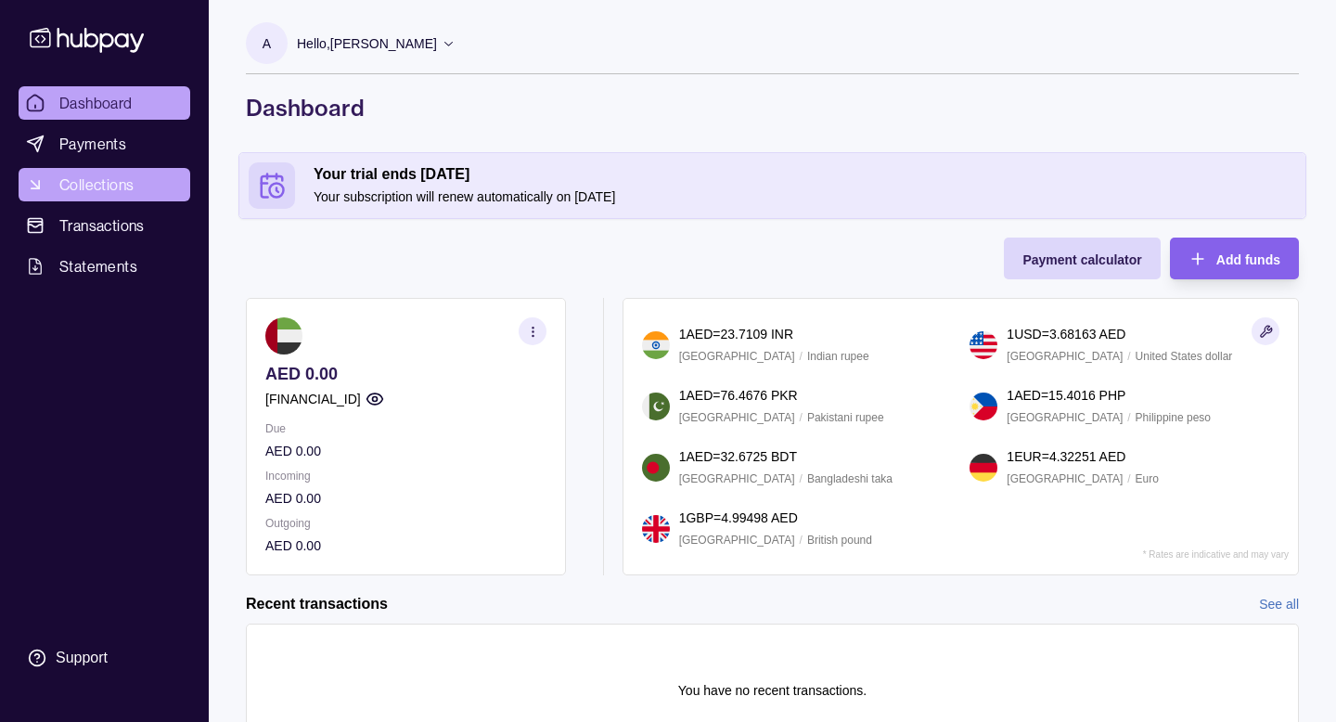
click at [136, 187] on link "Collections" at bounding box center [105, 184] width 172 height 33
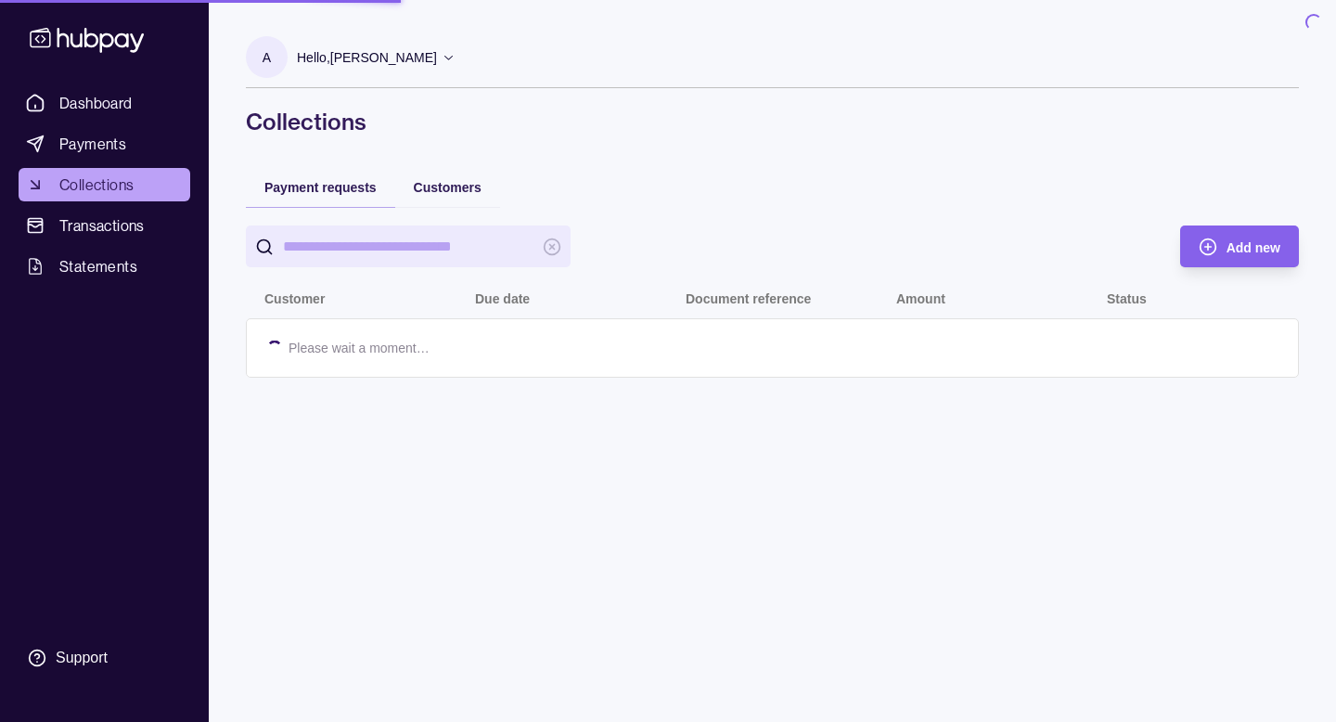
click at [114, 142] on span "Payments" at bounding box center [92, 144] width 67 height 22
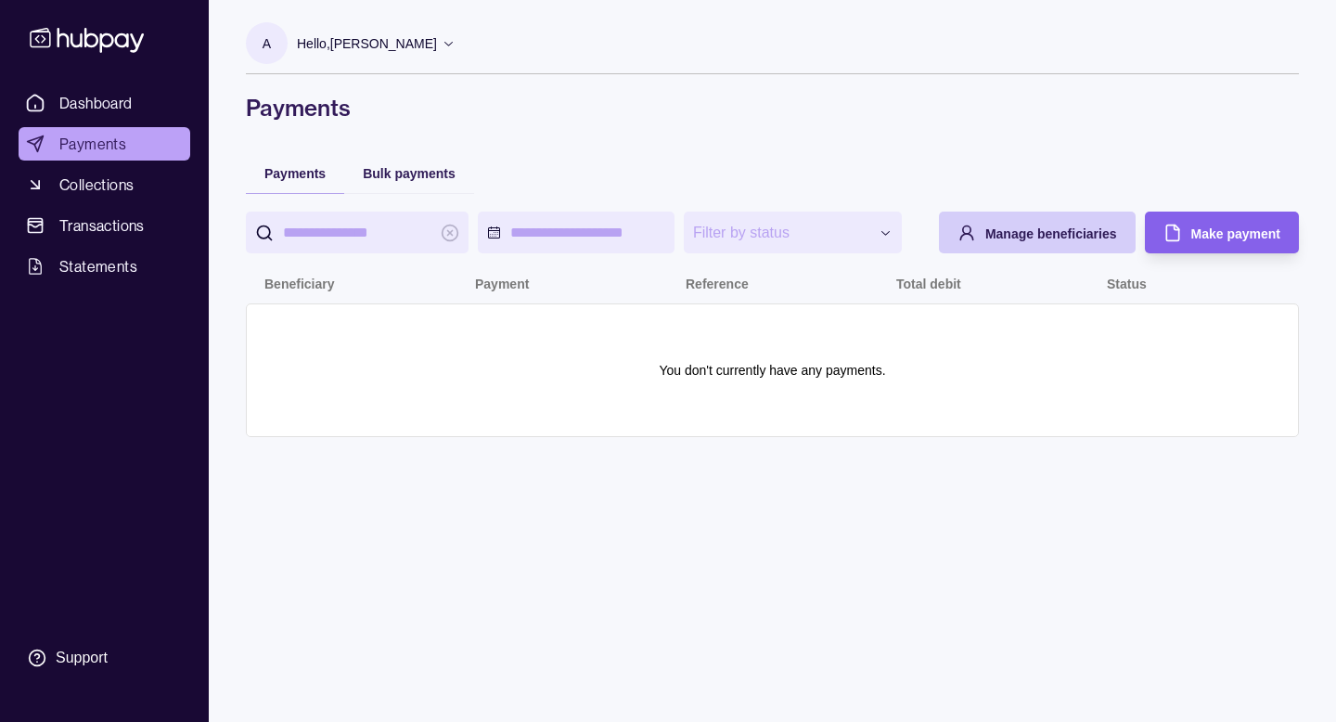
click at [1088, 253] on div "Manage beneficiaries" at bounding box center [1023, 233] width 187 height 42
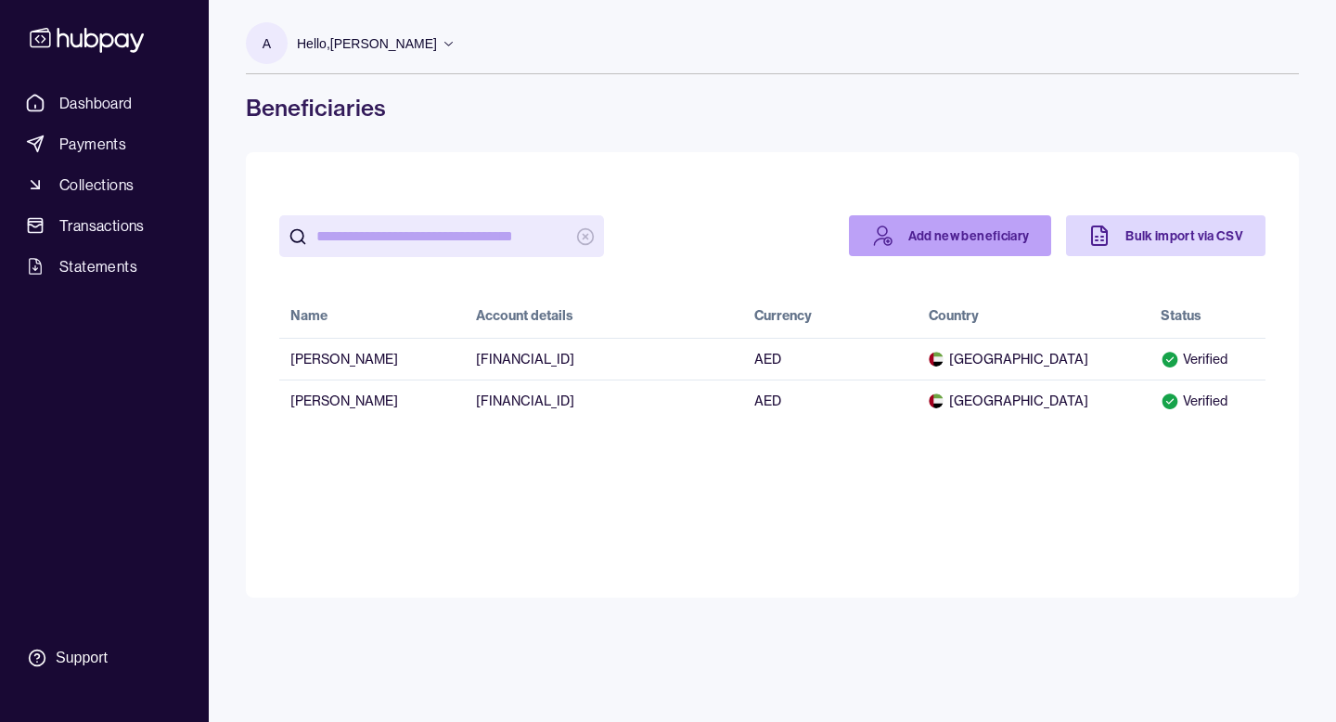
click at [976, 238] on link "Add new beneficiary" at bounding box center [950, 235] width 203 height 41
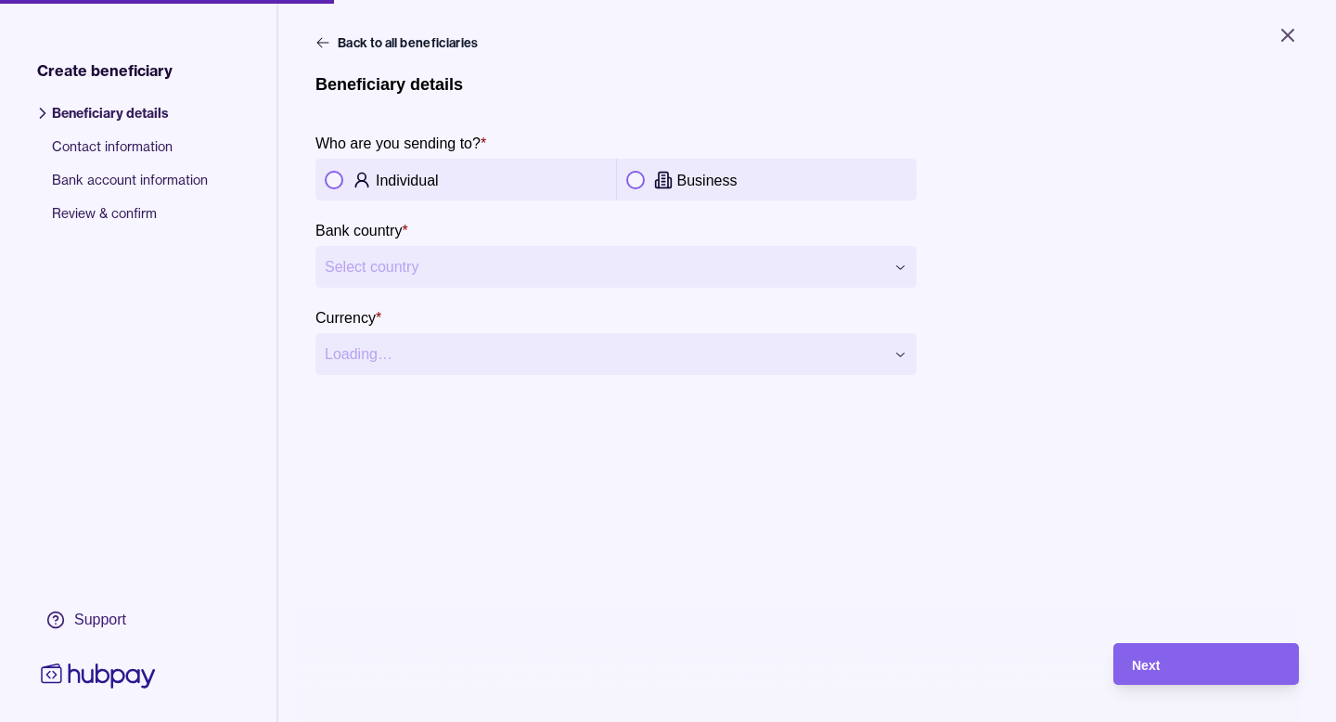
click at [436, 194] on div "Individual" at bounding box center [465, 180] width 301 height 42
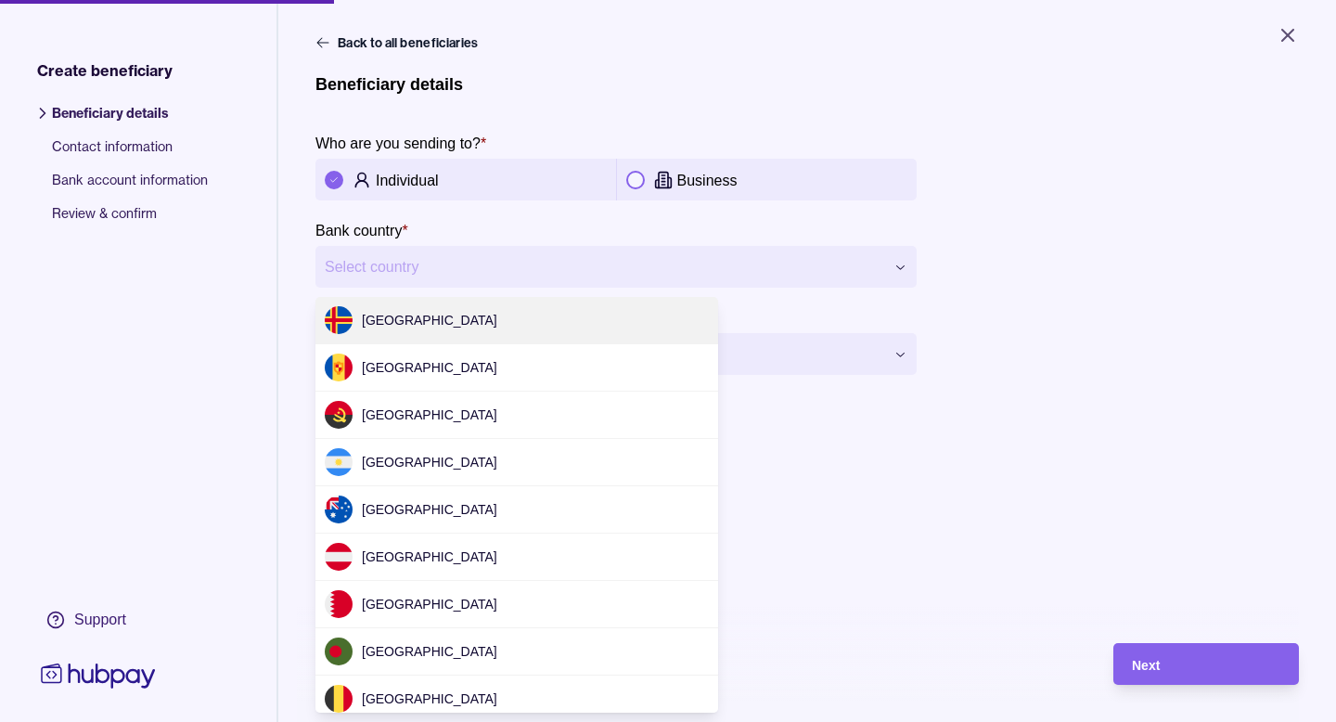
click at [470, 268] on html "**********" at bounding box center [668, 361] width 1336 height 722
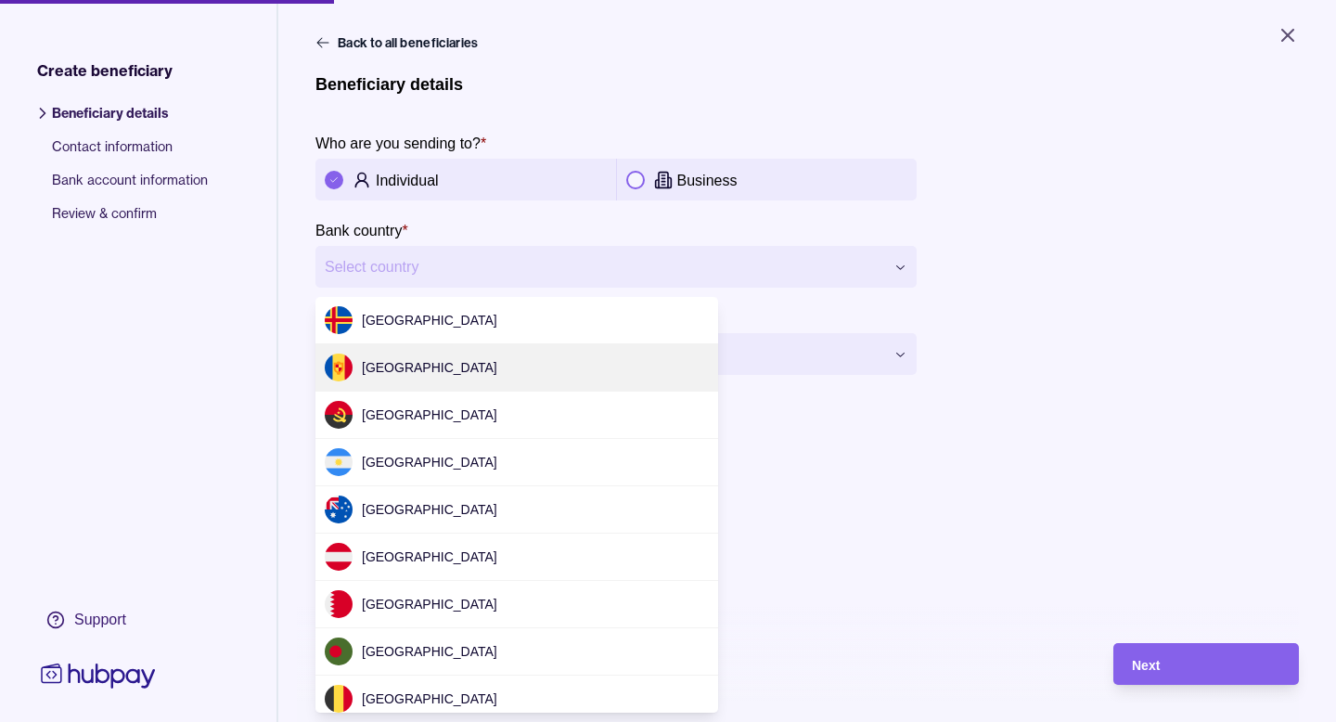
scroll to position [2560, 0]
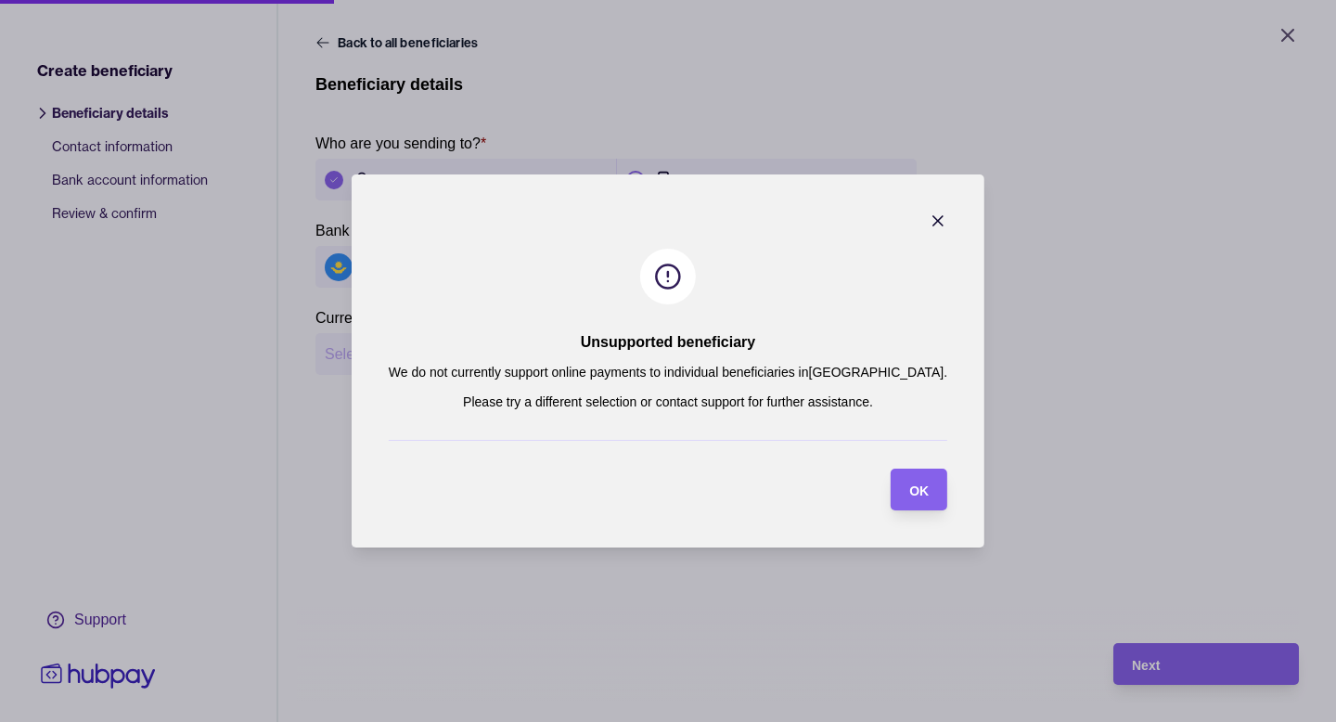
click at [918, 216] on section "Unsupported beneficiary We do not currently support online payments to individu…" at bounding box center [668, 360] width 633 height 373
click at [929, 219] on icon "button" at bounding box center [938, 221] width 19 height 19
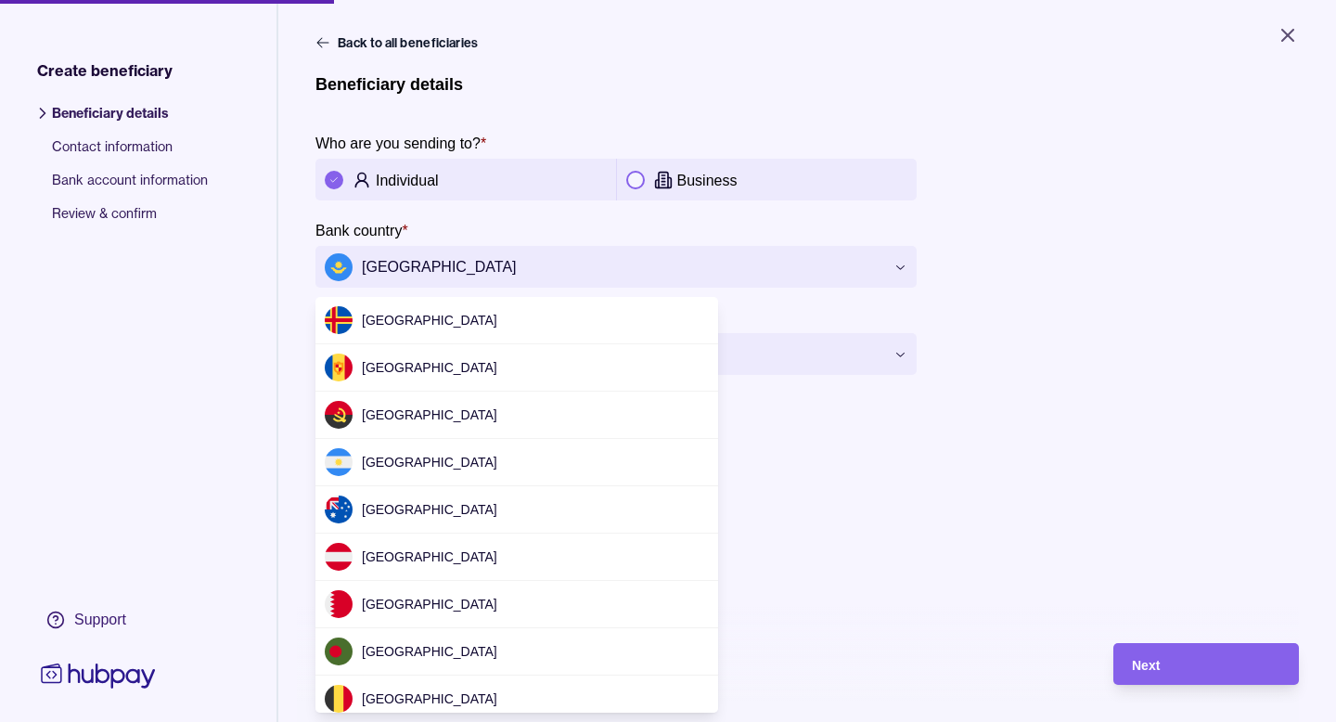
click at [545, 287] on body "**********" at bounding box center [668, 361] width 1336 height 722
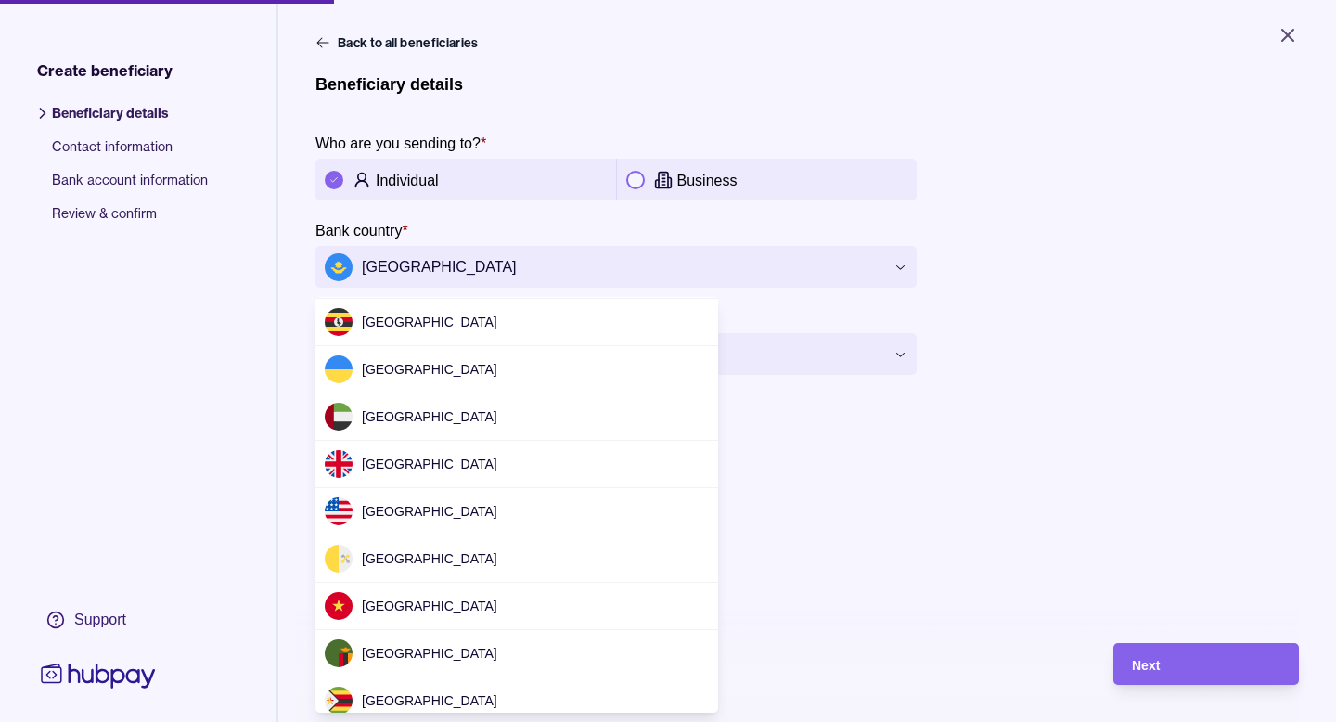
scroll to position [5831, 0]
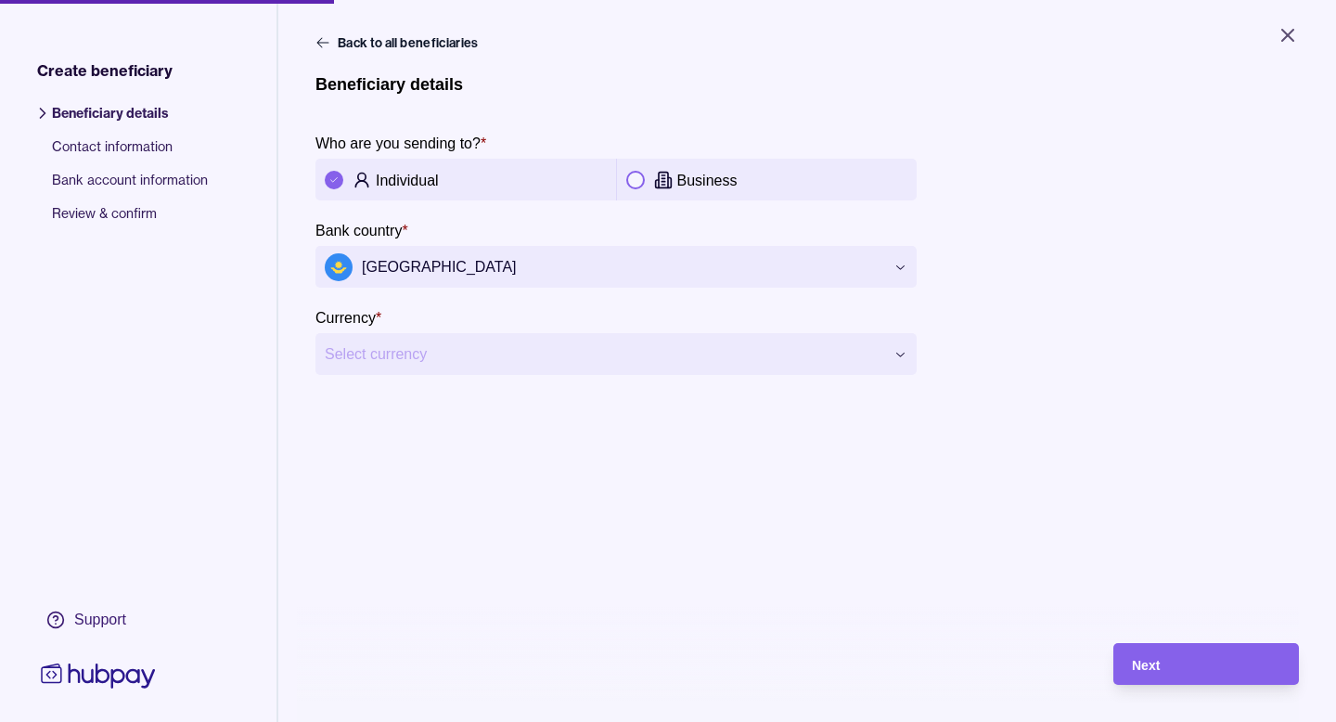
click at [315, 25] on div "**********" at bounding box center [807, 389] width 1058 height 778
click at [316, 31] on div "**********" at bounding box center [807, 389] width 1058 height 778
click at [322, 45] on icon at bounding box center [322, 42] width 15 height 15
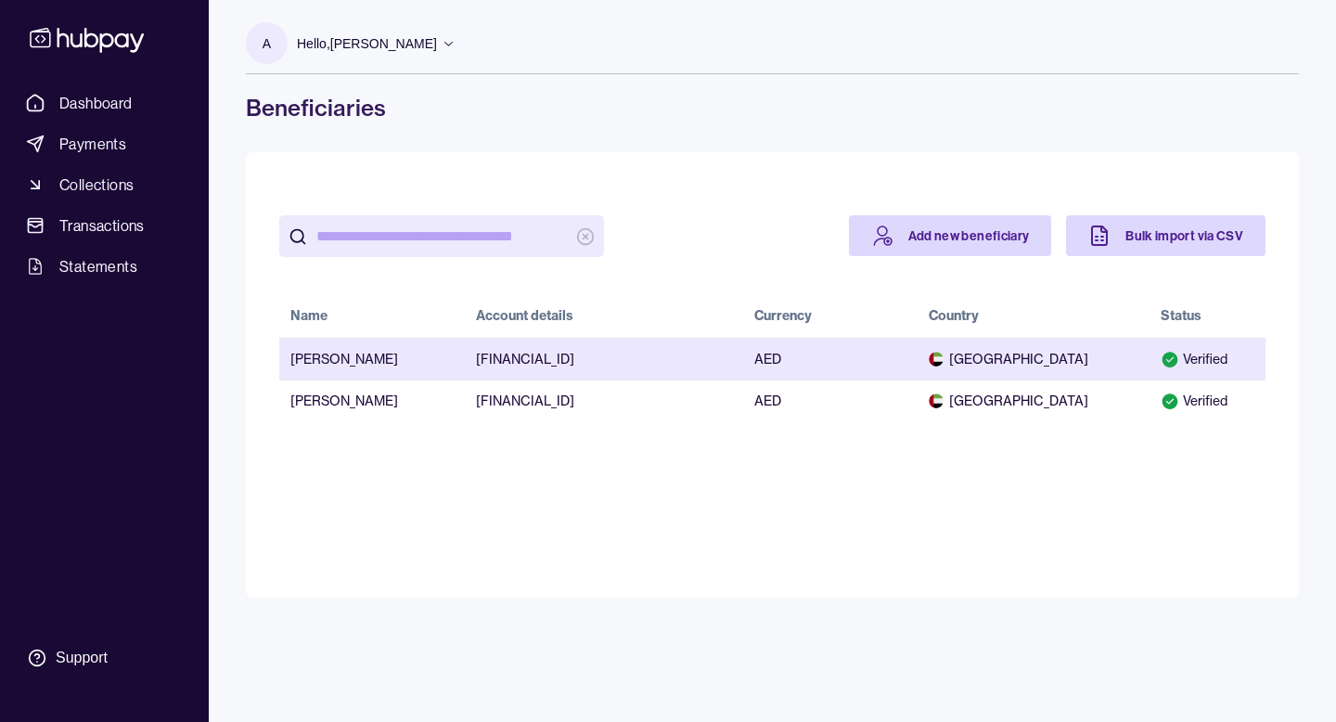
drag, startPoint x: 668, startPoint y: 355, endPoint x: 470, endPoint y: 358, distance: 198.6
click at [470, 358] on td "[FINANCIAL_ID]" at bounding box center [604, 359] width 278 height 42
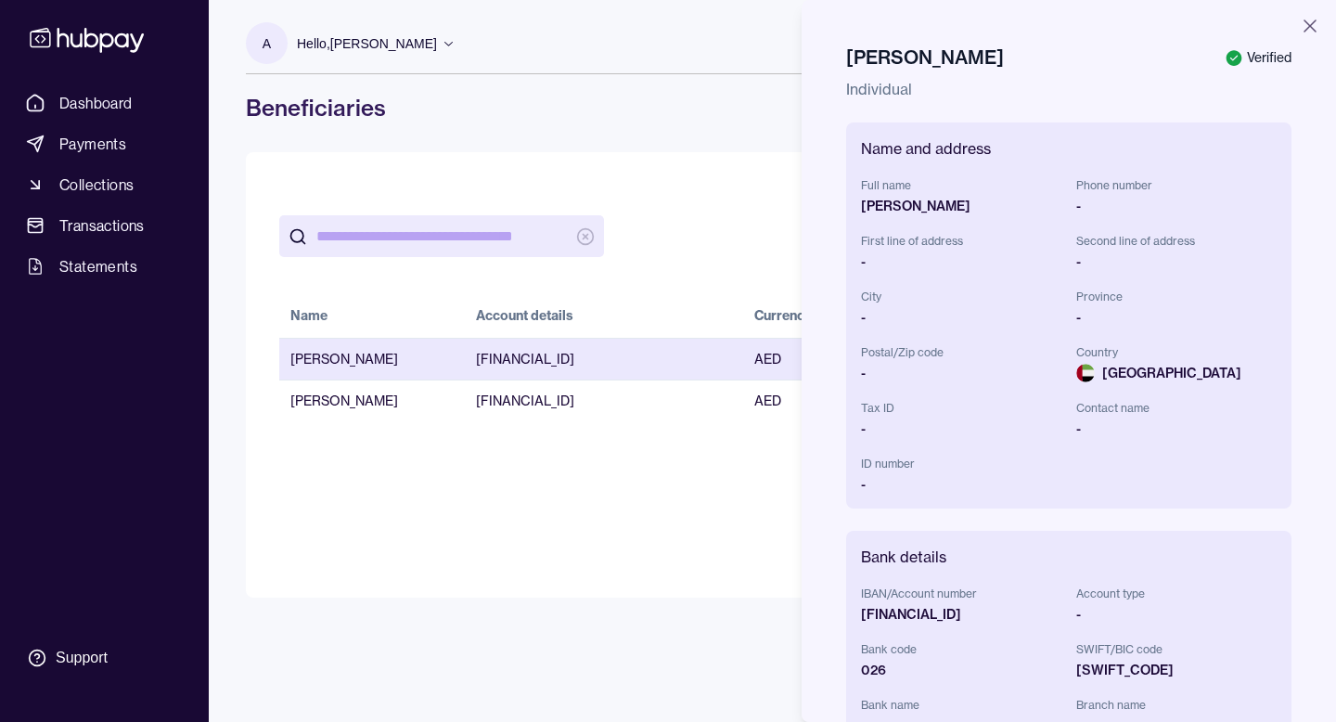
copy td "[FINANCIAL_ID]"
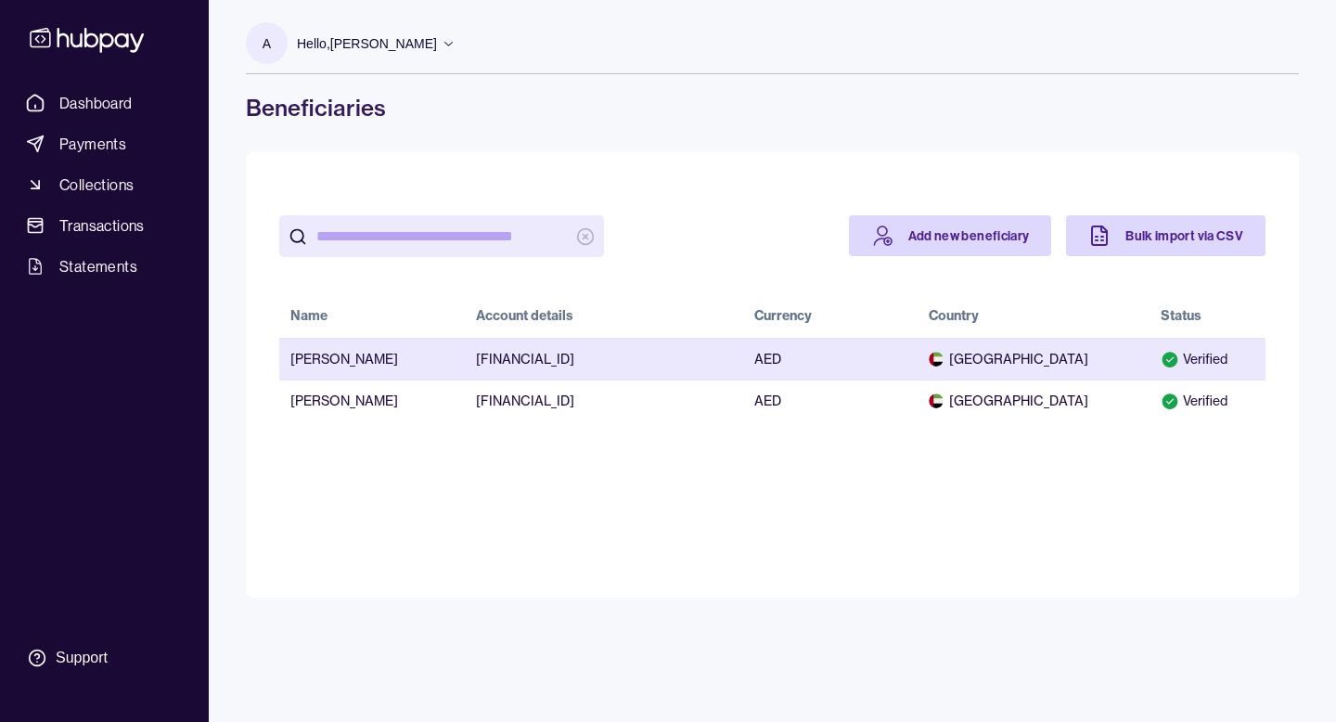
drag, startPoint x: 657, startPoint y: 357, endPoint x: 641, endPoint y: 357, distance: 15.8
click at [641, 357] on td "[FINANCIAL_ID]" at bounding box center [604, 359] width 278 height 42
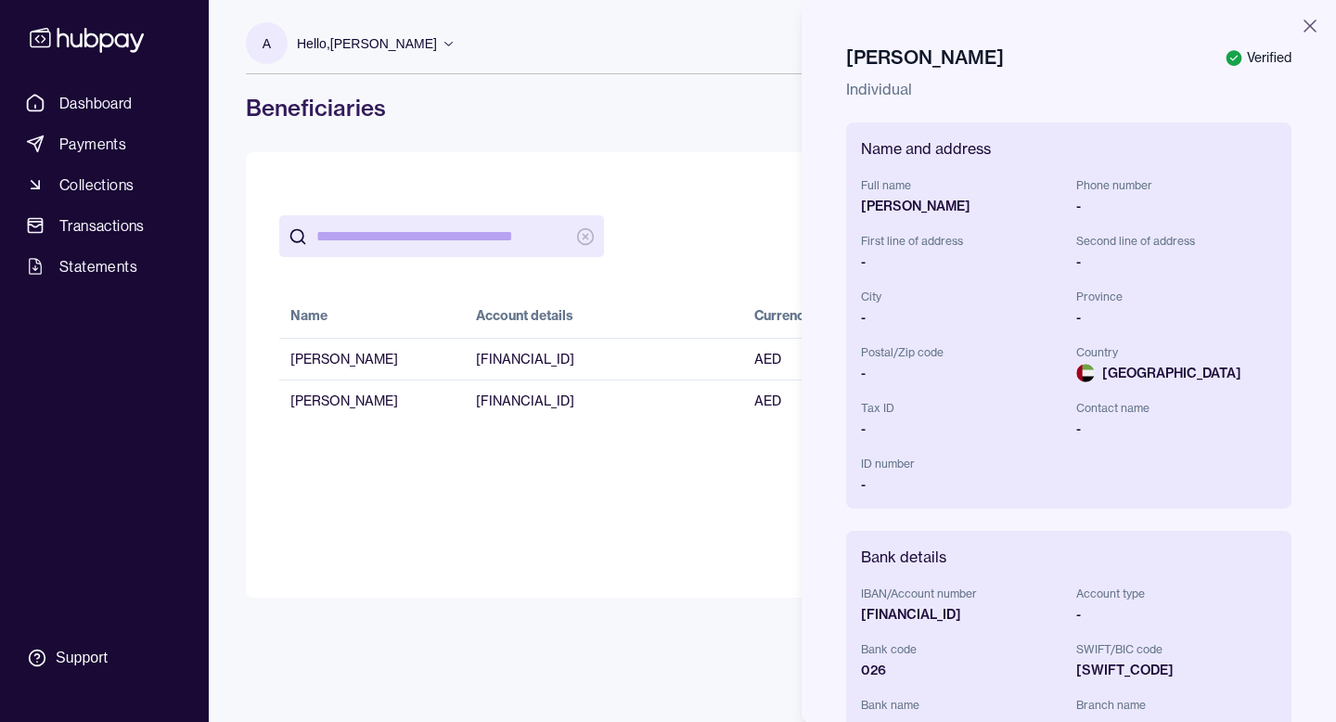
scroll to position [94, 0]
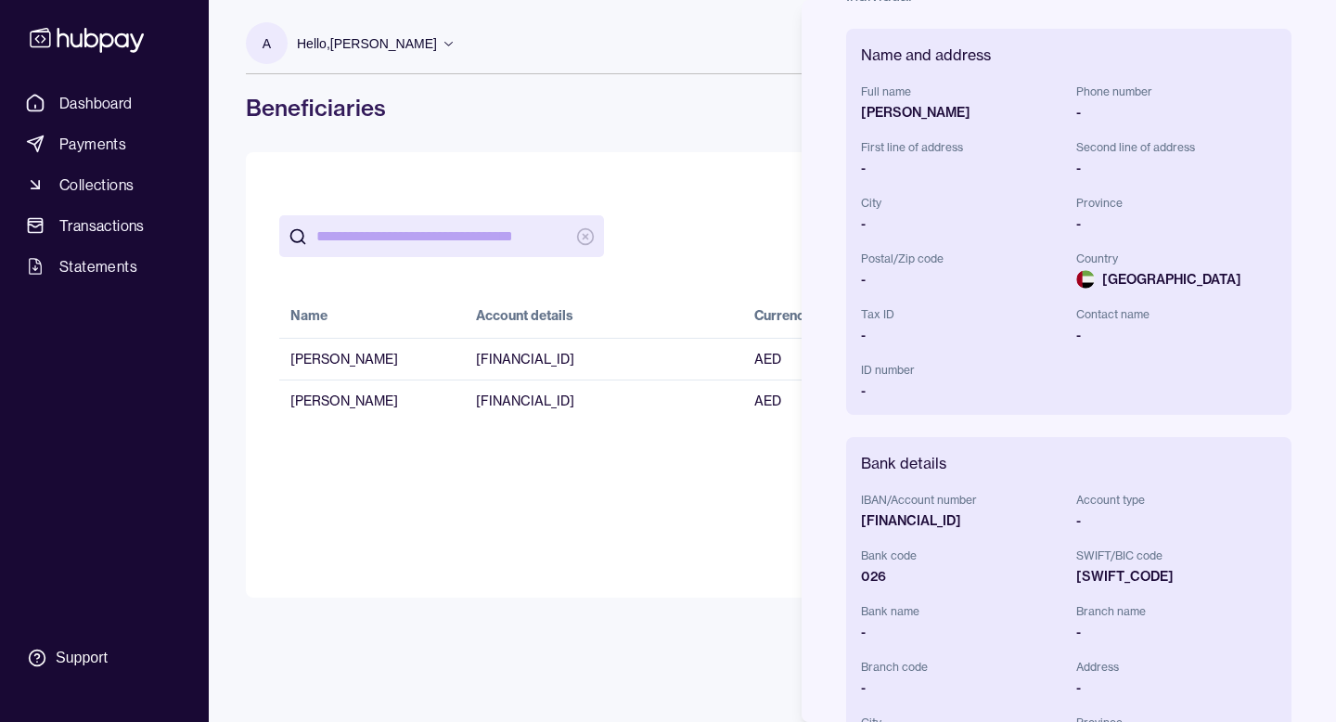
drag, startPoint x: 1044, startPoint y: 520, endPoint x: 859, endPoint y: 519, distance: 184.7
click at [859, 519] on div "Bank details IBAN/Account number [FINANCIAL_ID] Account type - Bank code 026 SW…" at bounding box center [1068, 658] width 445 height 442
copy div "[FINANCIAL_ID]"
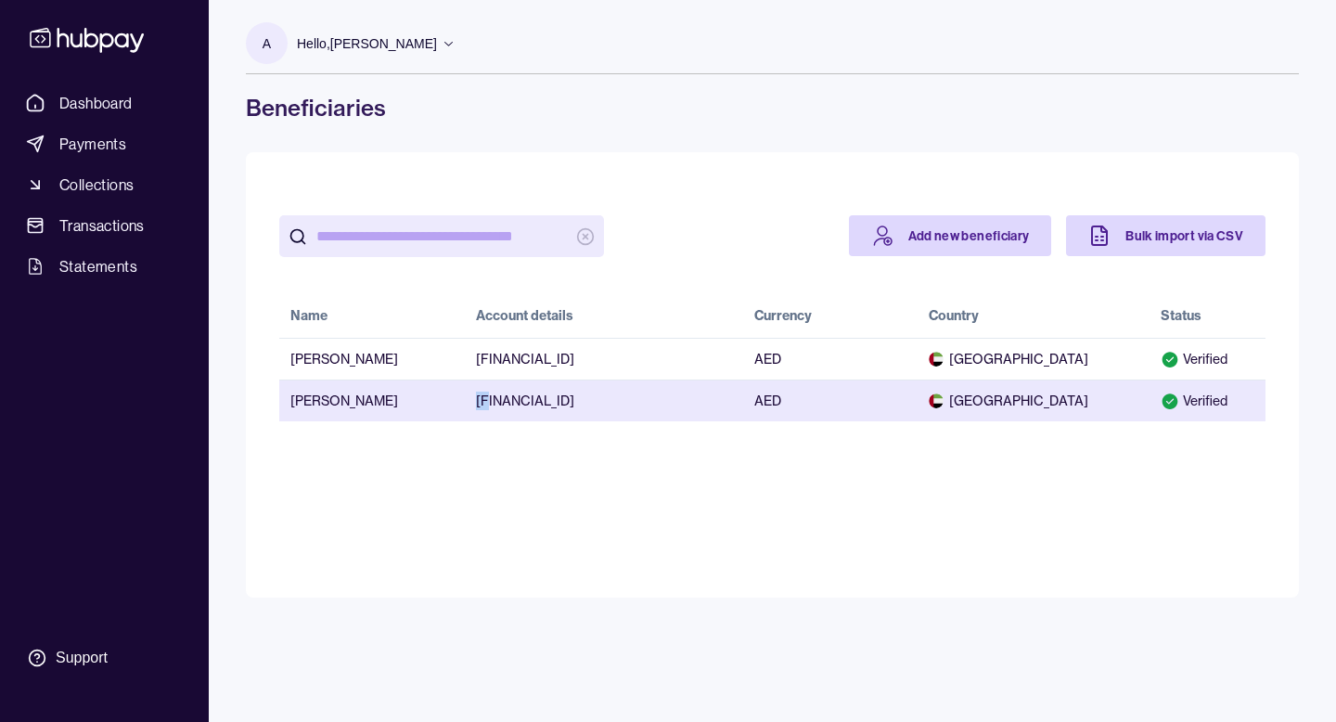
drag, startPoint x: 675, startPoint y: 399, endPoint x: 490, endPoint y: 401, distance: 184.7
click at [490, 401] on td "[FINANCIAL_ID]" at bounding box center [604, 401] width 278 height 42
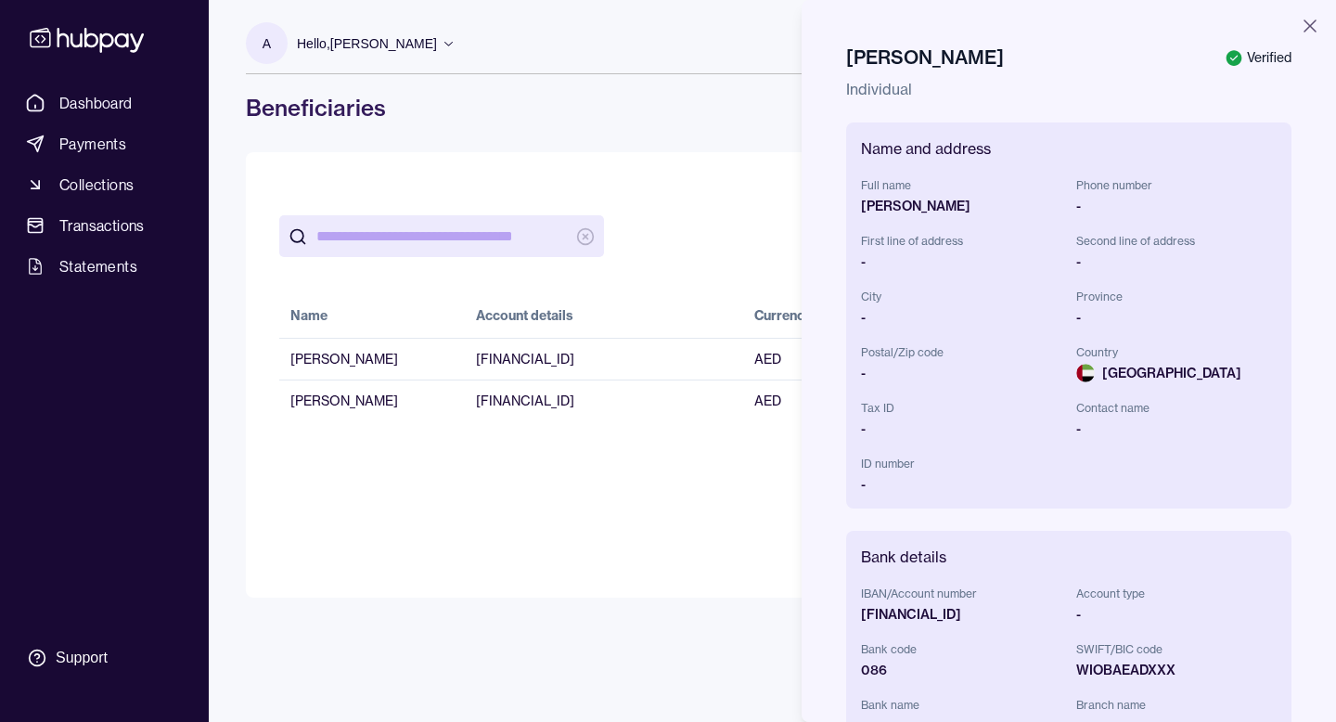
drag, startPoint x: 1052, startPoint y: 613, endPoint x: 856, endPoint y: 612, distance: 195.8
copy div "[FINANCIAL_ID]"
click at [1315, 24] on icon "button" at bounding box center [1310, 26] width 22 height 22
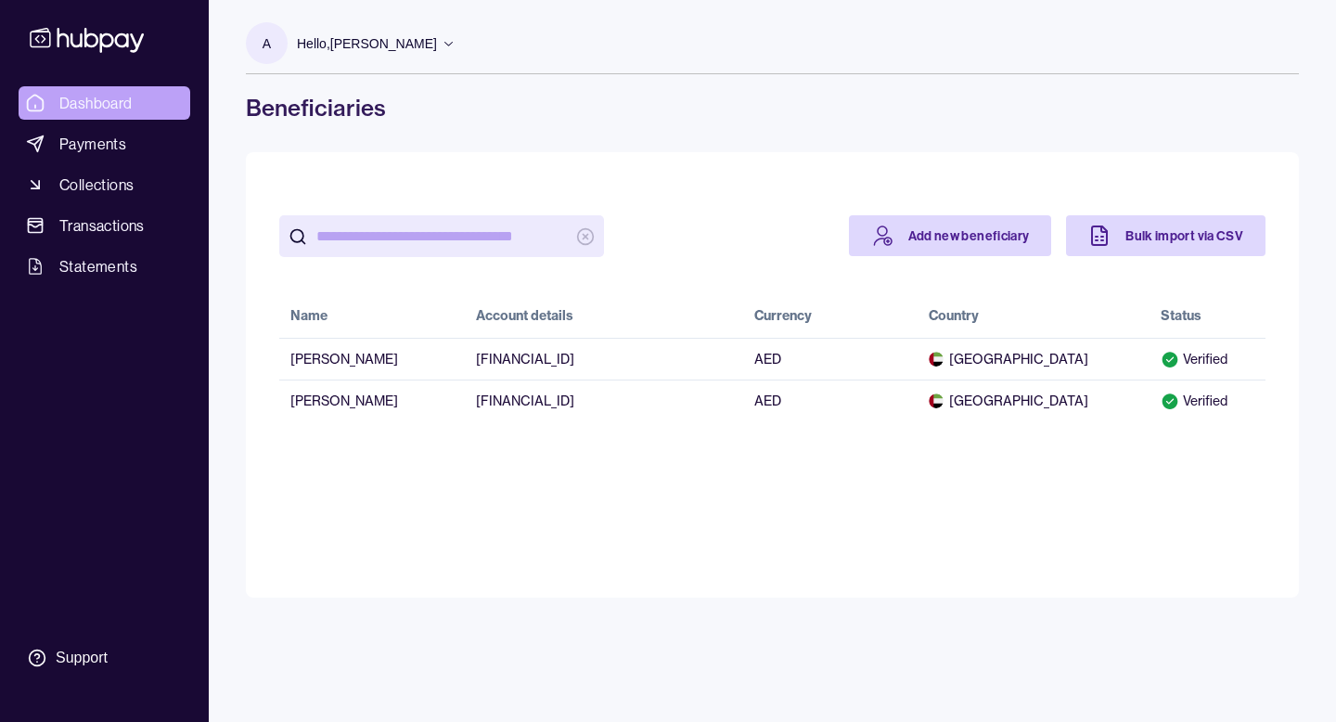
click at [92, 94] on span "Dashboard" at bounding box center [95, 103] width 73 height 22
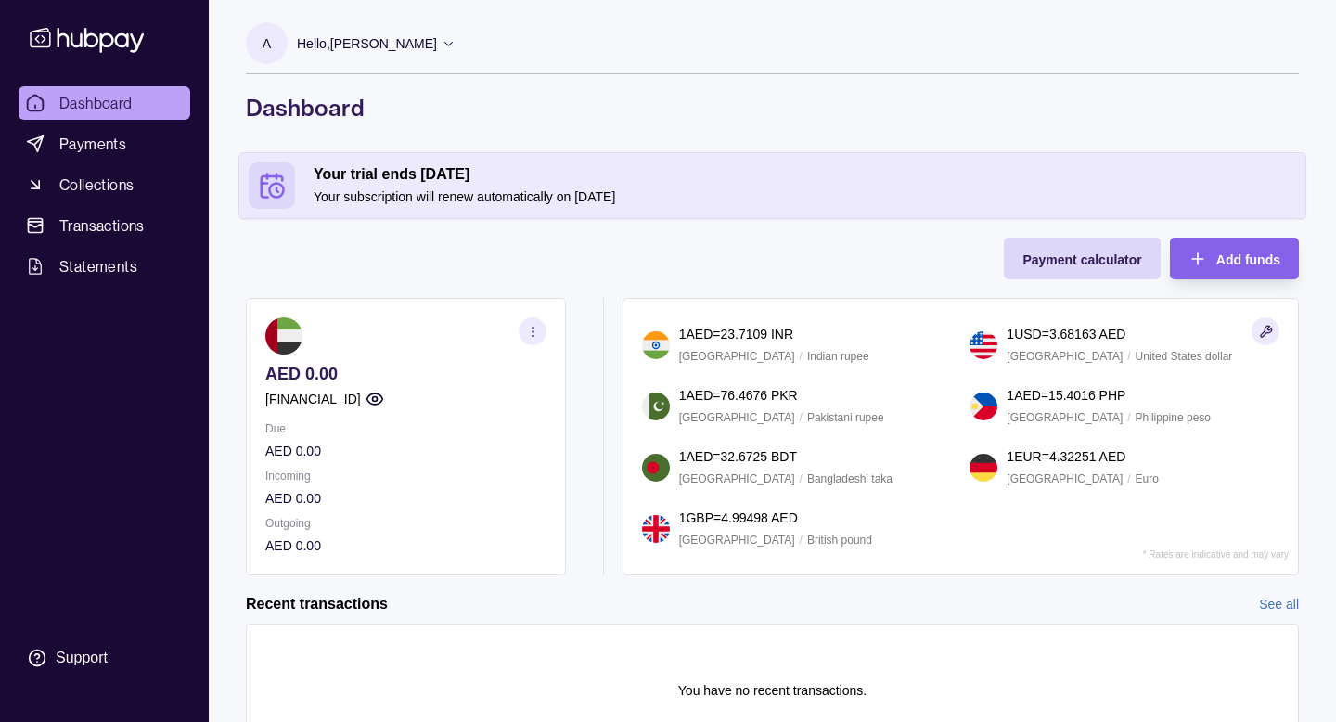
click at [407, 50] on p "Hello, [PERSON_NAME]" at bounding box center [367, 43] width 140 height 20
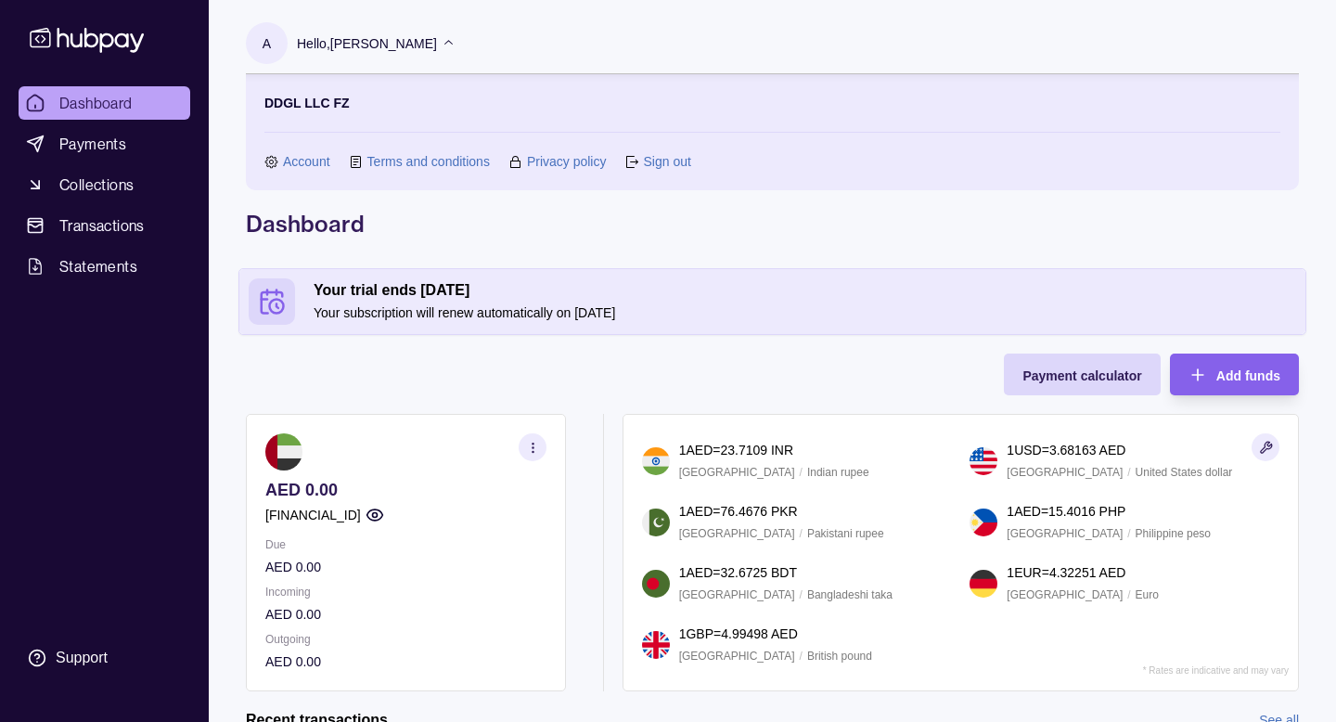
click at [678, 157] on link "Sign out" at bounding box center [666, 161] width 47 height 20
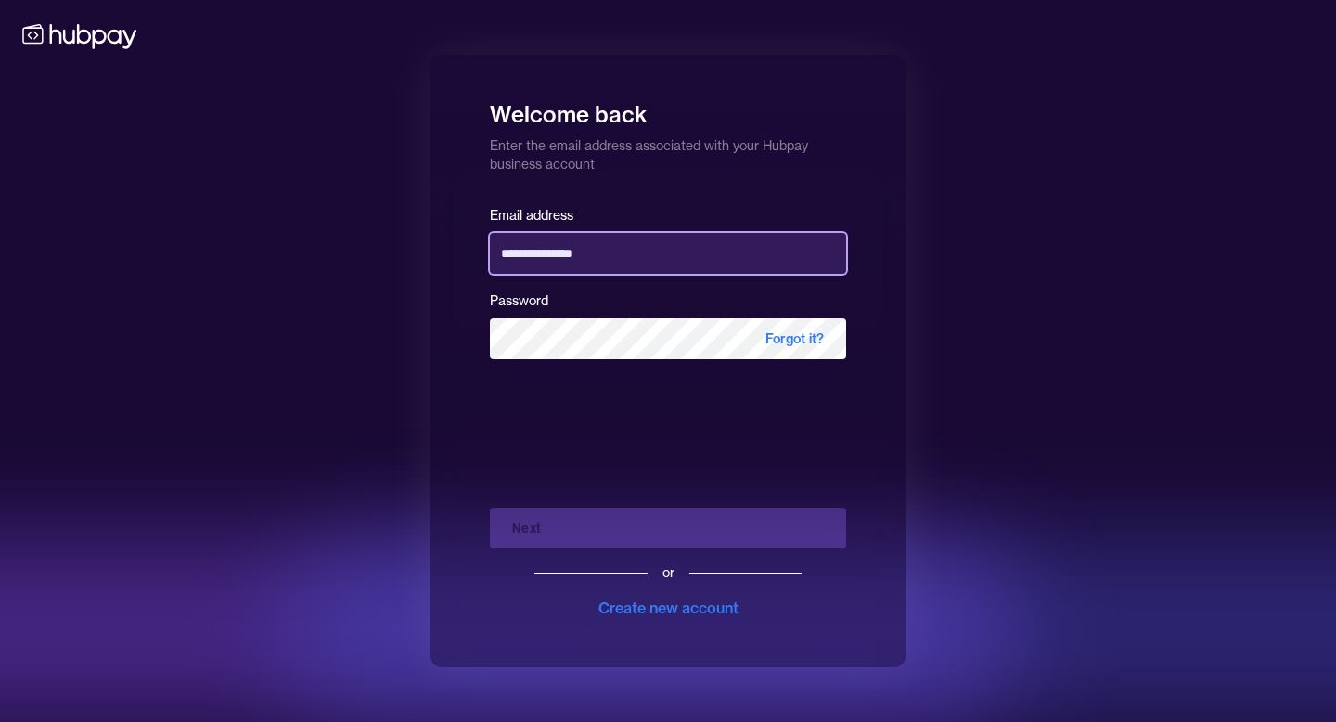
click at [604, 248] on input "**********" at bounding box center [668, 253] width 356 height 41
type input "**********"
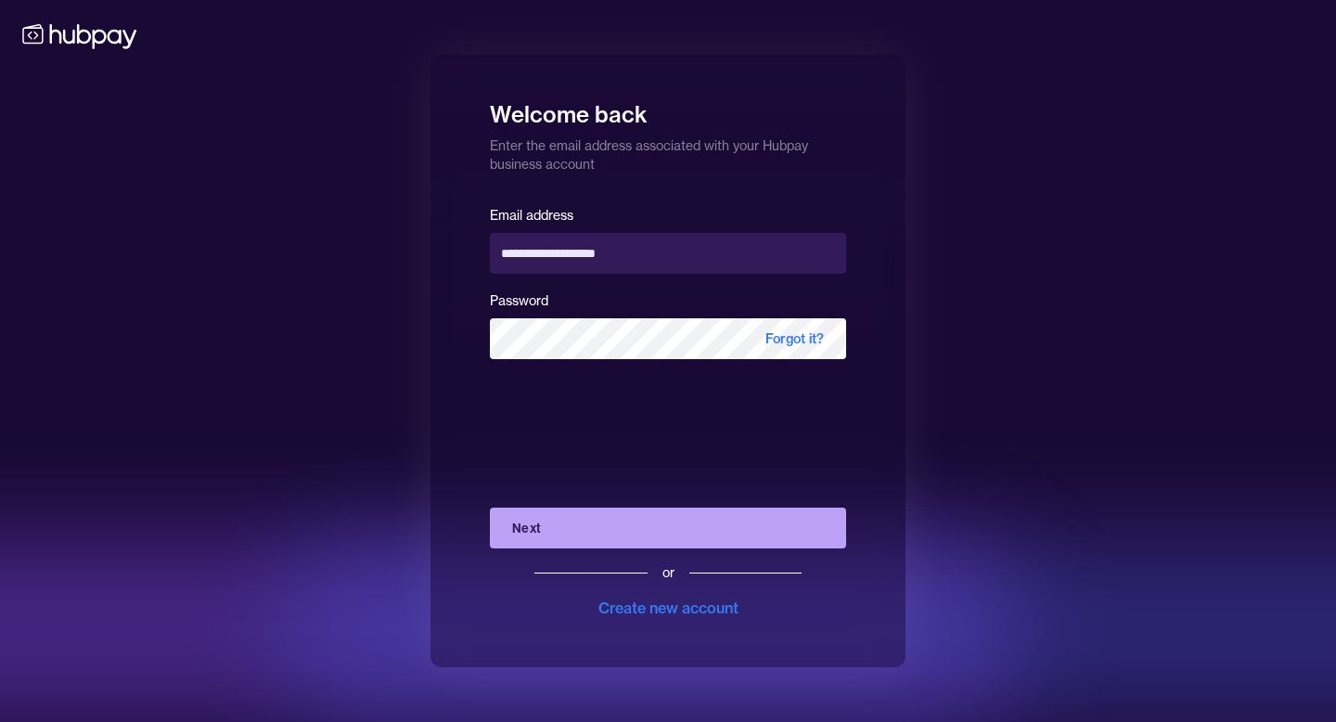
click at [565, 521] on button "Next" at bounding box center [668, 528] width 356 height 41
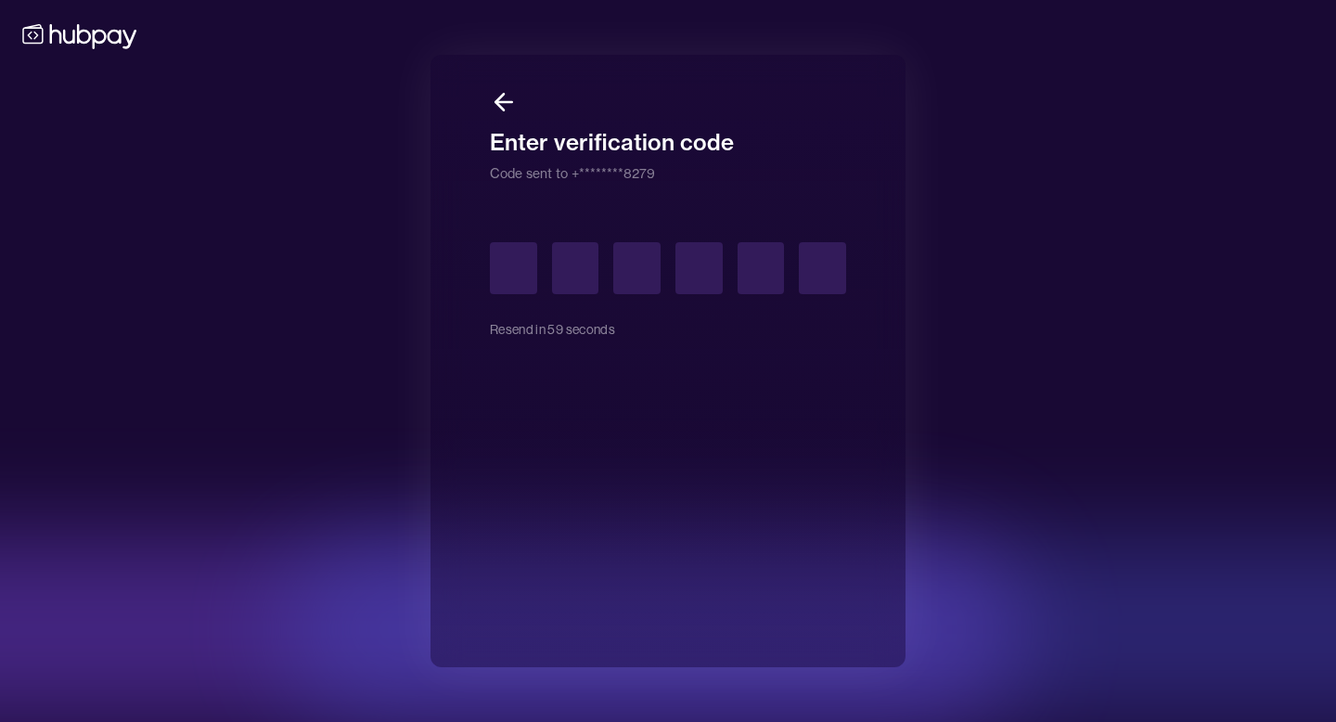
click at [514, 266] on input "text" at bounding box center [513, 268] width 47 height 52
type input "*"
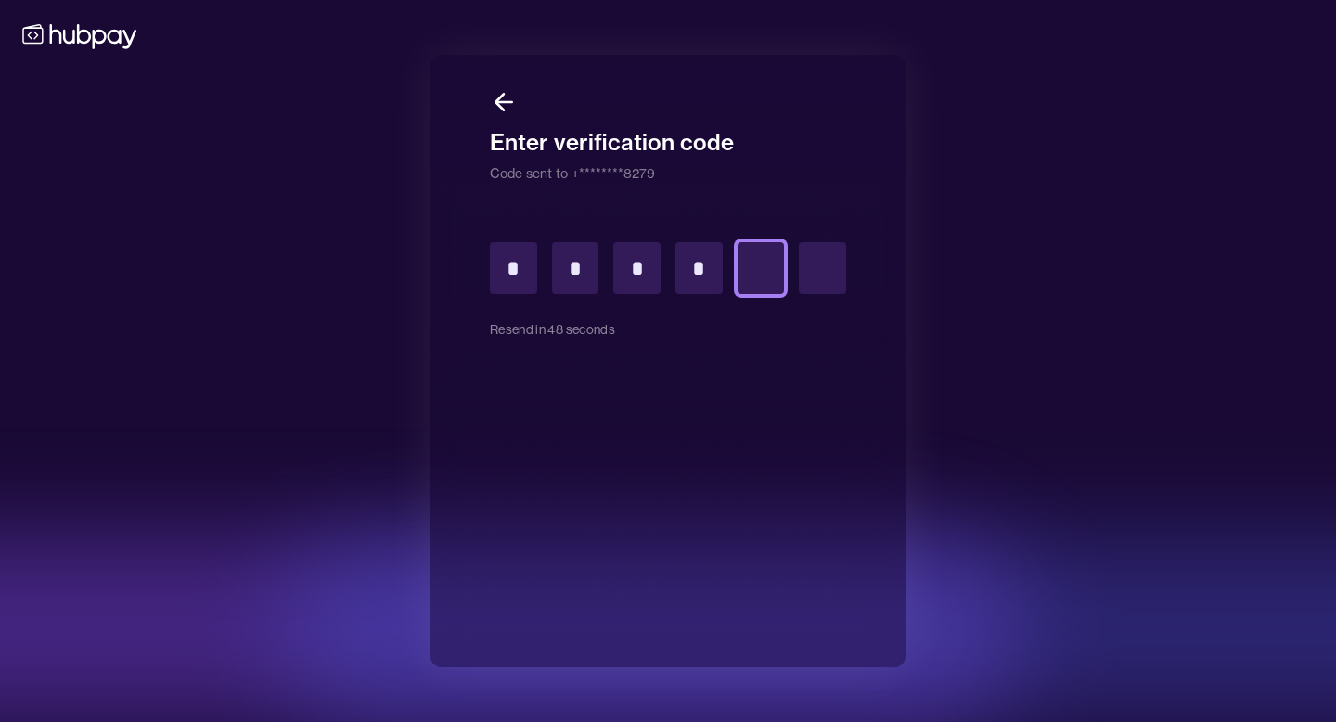
type input "*"
